Goal: Find specific page/section: Find specific page/section

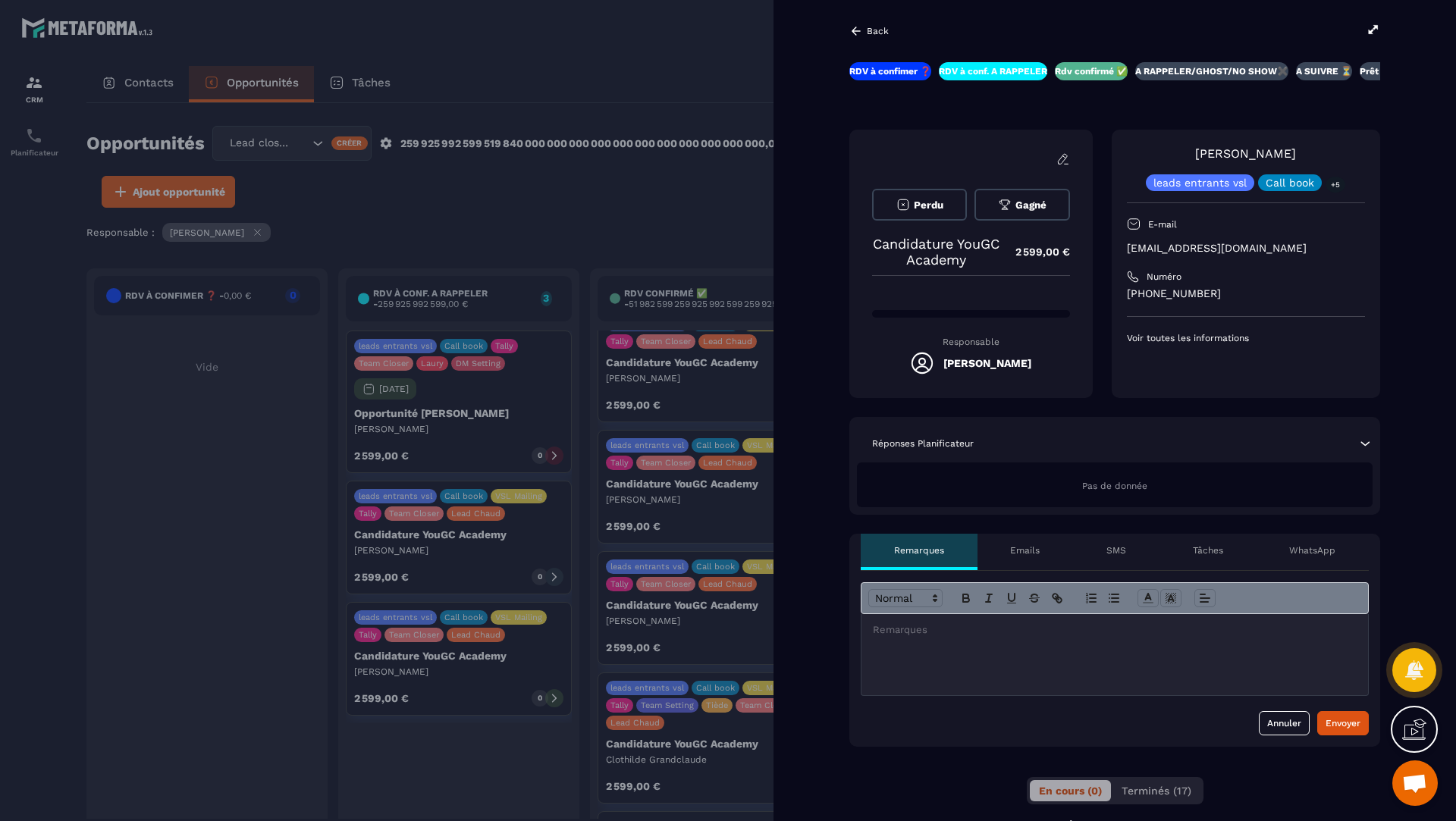
click at [1370, 35] on icon at bounding box center [1373, 29] width 14 height 14
click at [726, 250] on div at bounding box center [728, 410] width 1456 height 821
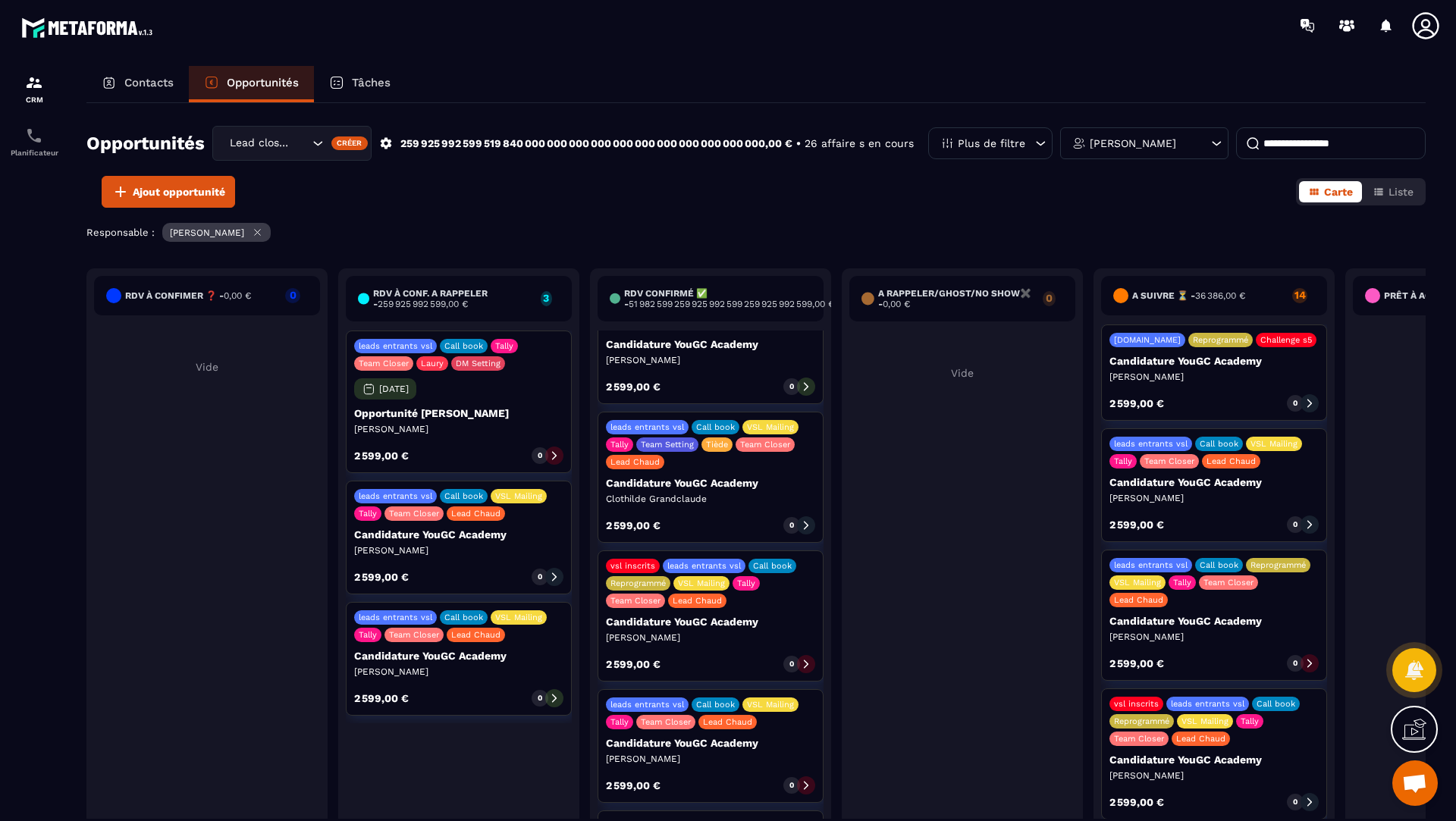
scroll to position [607, 0]
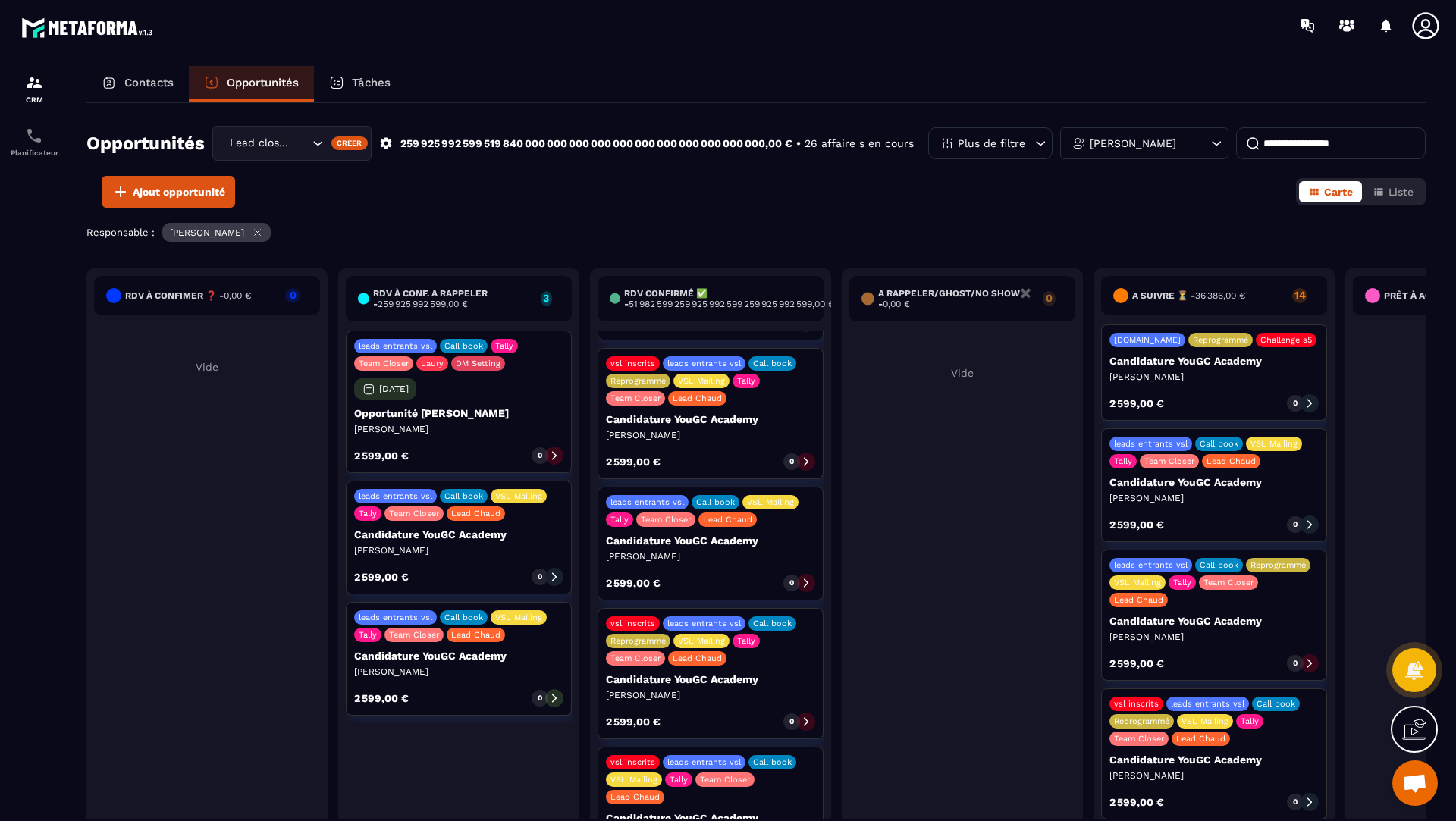
click at [120, 79] on div "Contacts" at bounding box center [137, 84] width 102 height 37
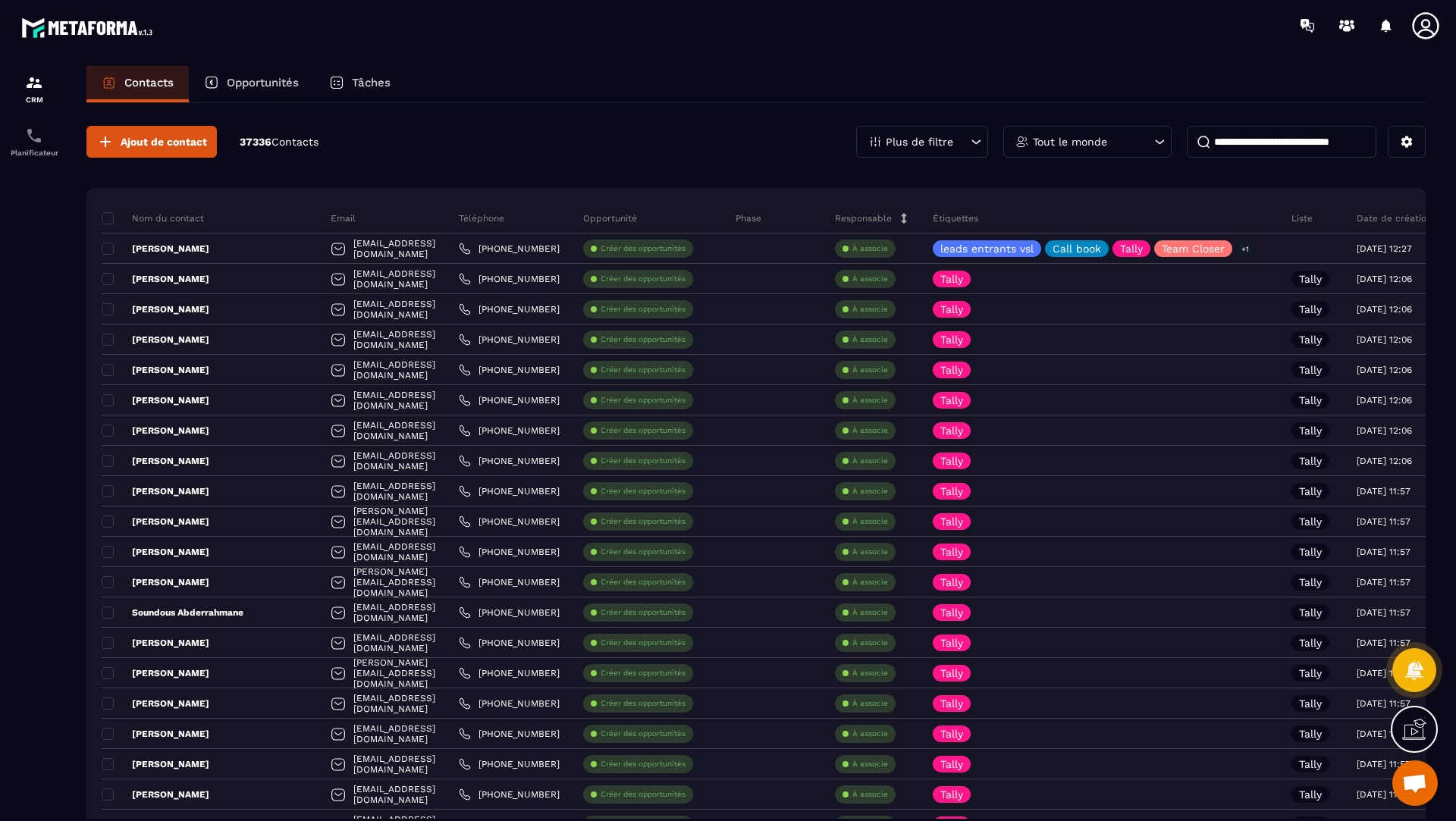
click at [1275, 147] on input at bounding box center [1282, 142] width 190 height 32
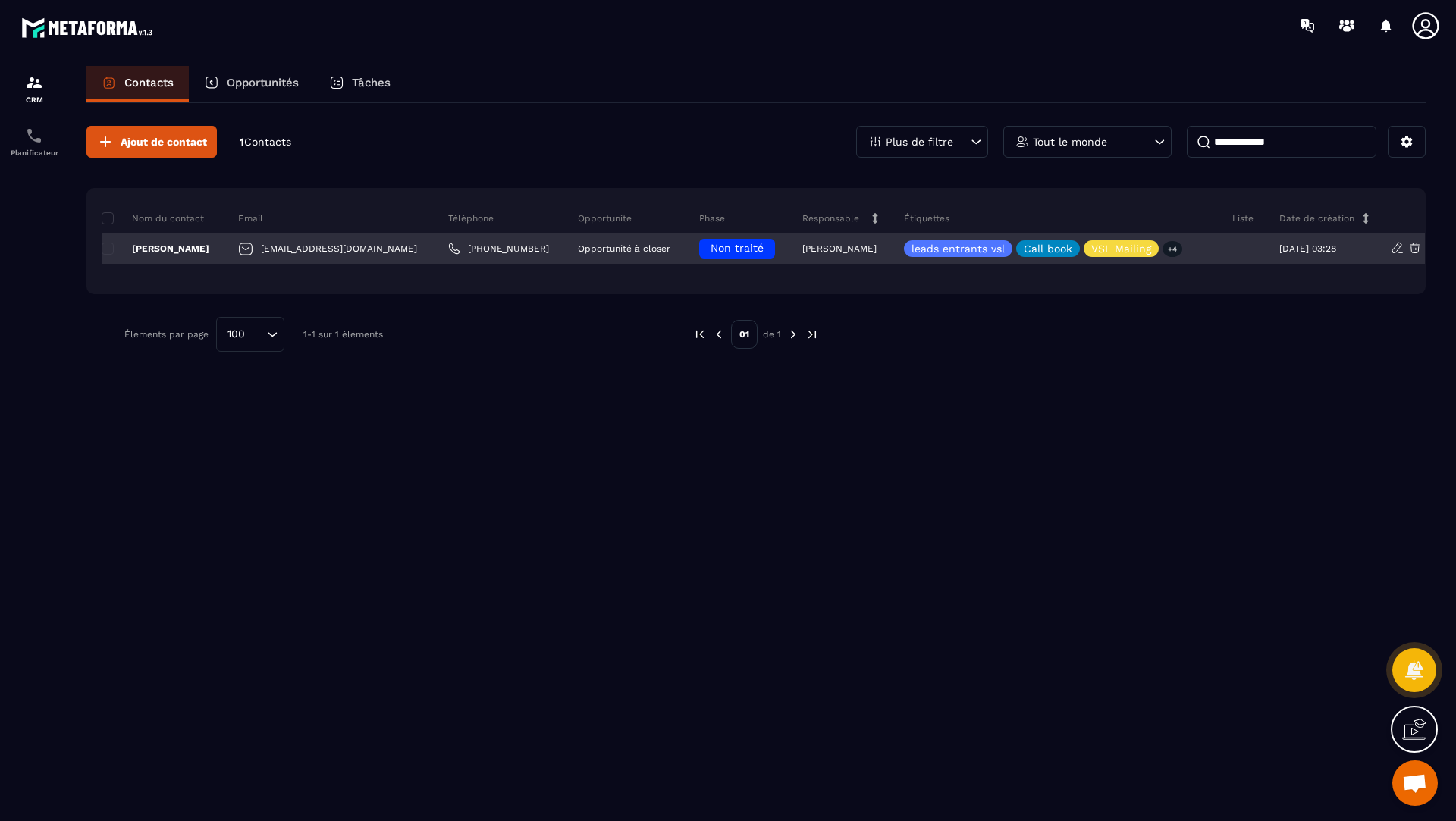
type input "**********"
click at [171, 244] on p "[PERSON_NAME]" at bounding box center [155, 248] width 108 height 12
